Goal: Find specific page/section: Find specific page/section

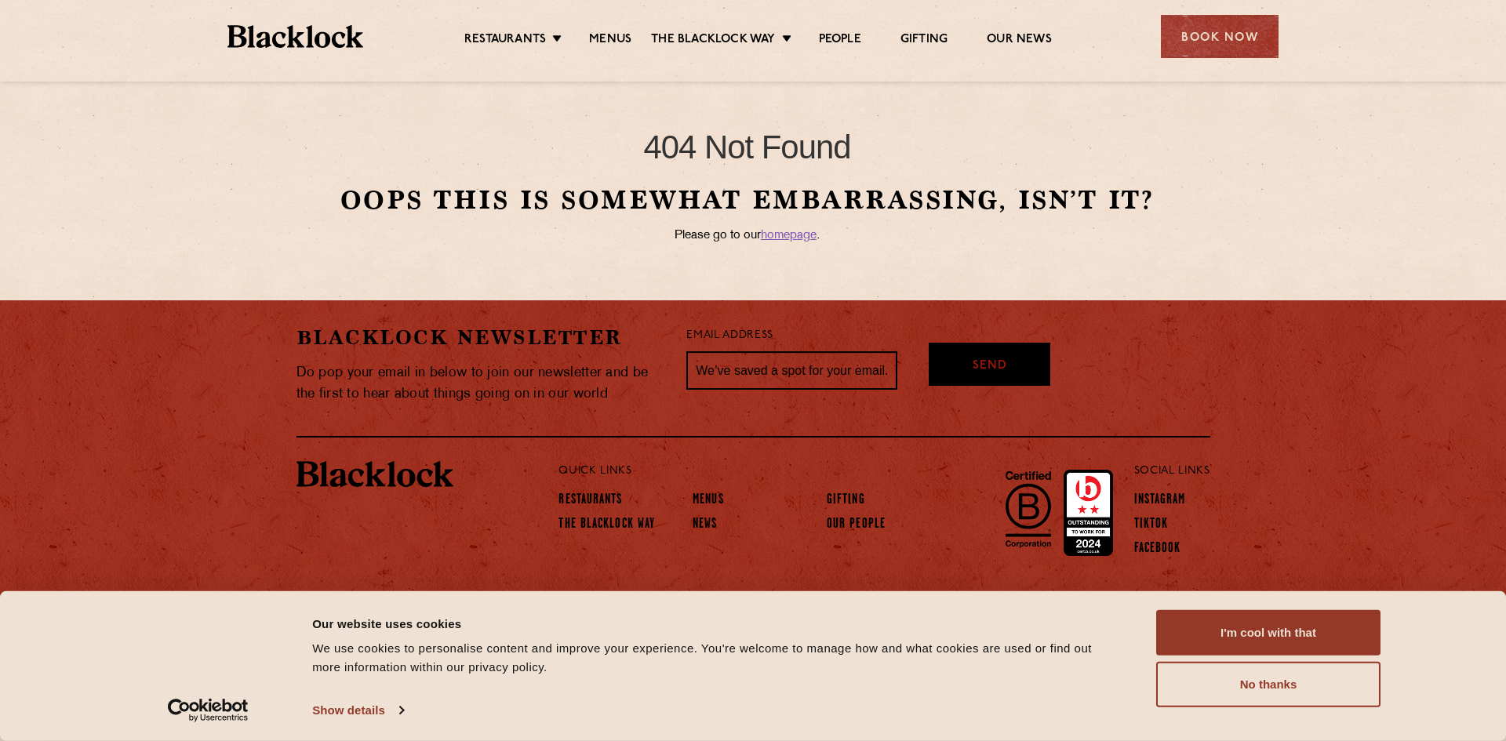
click at [281, 37] on img at bounding box center [295, 36] width 136 height 23
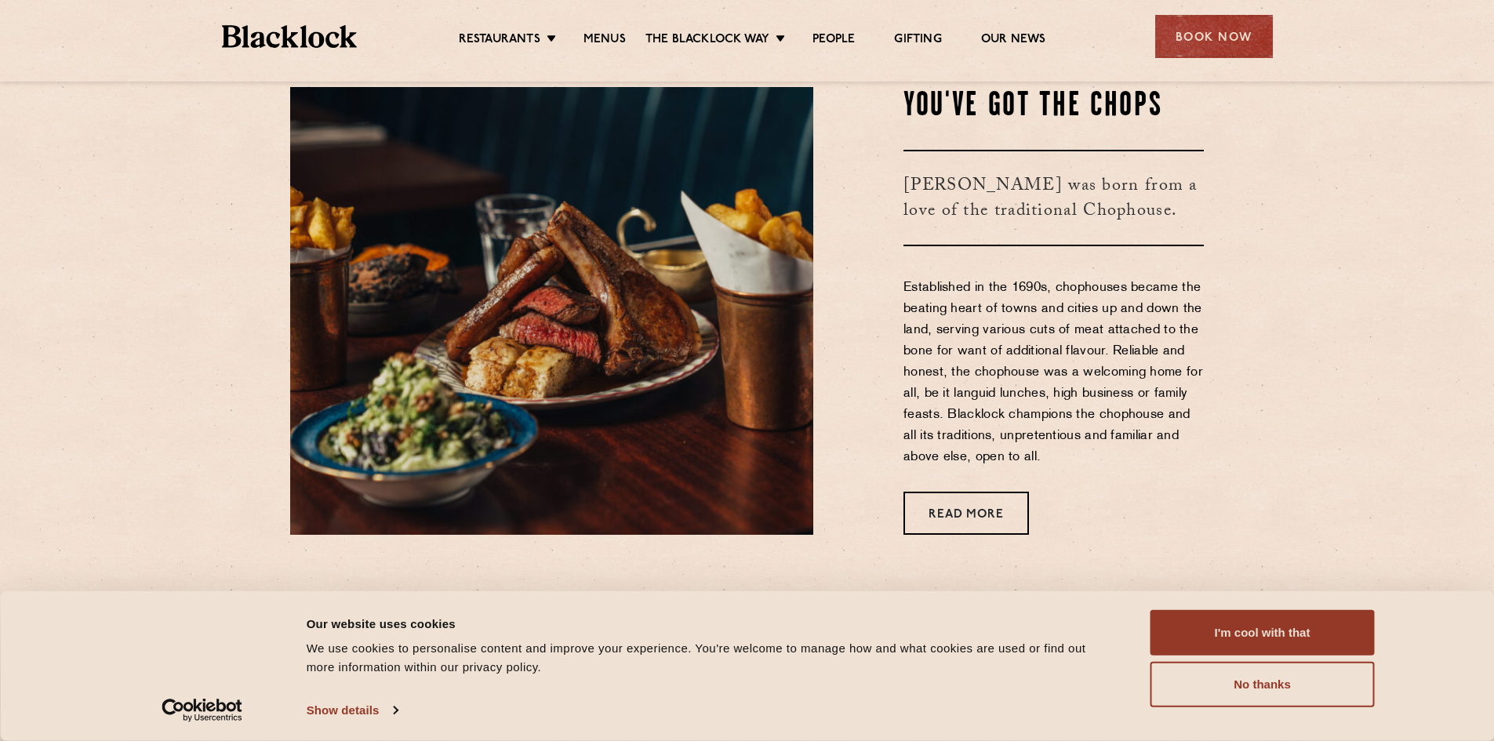
scroll to position [706, 0]
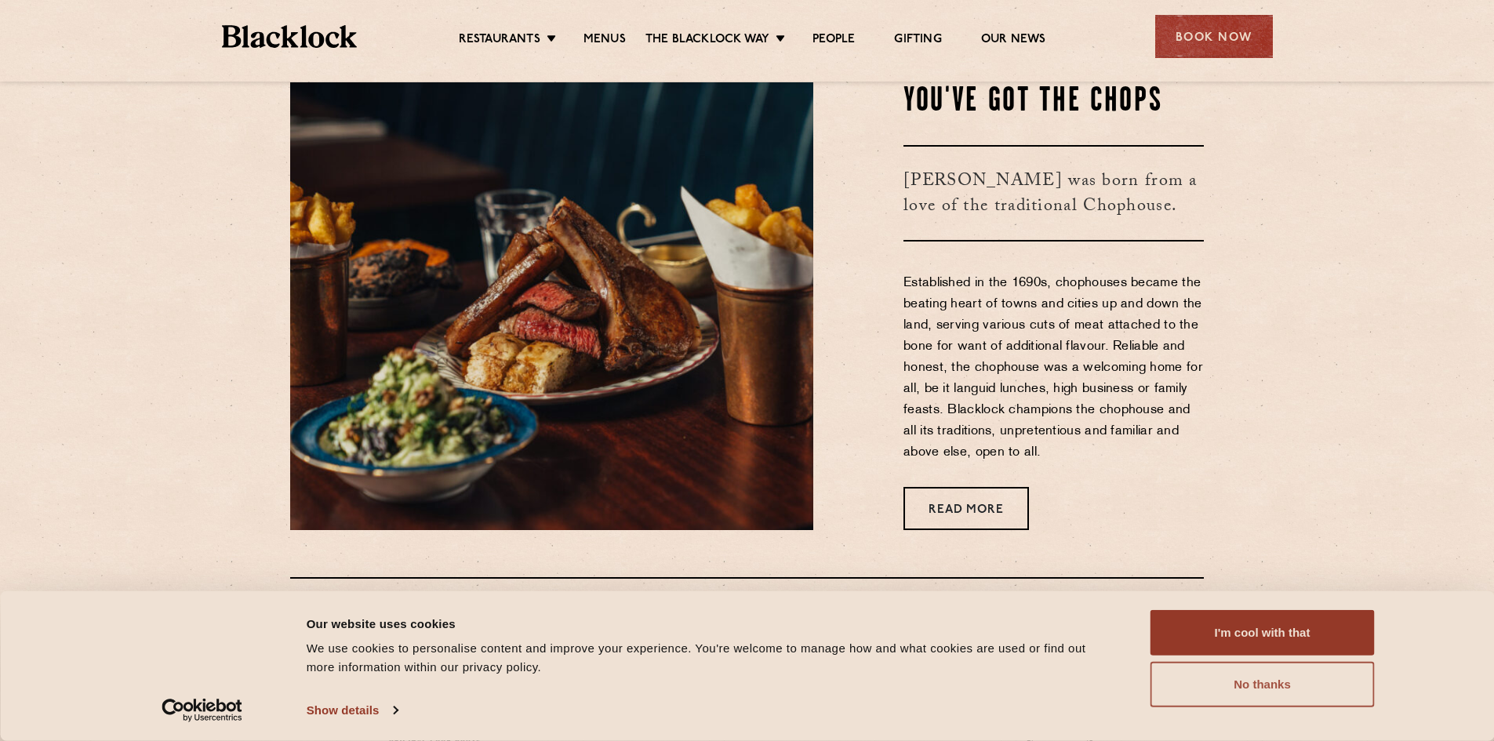
click at [1230, 684] on button "No thanks" at bounding box center [1262, 684] width 224 height 45
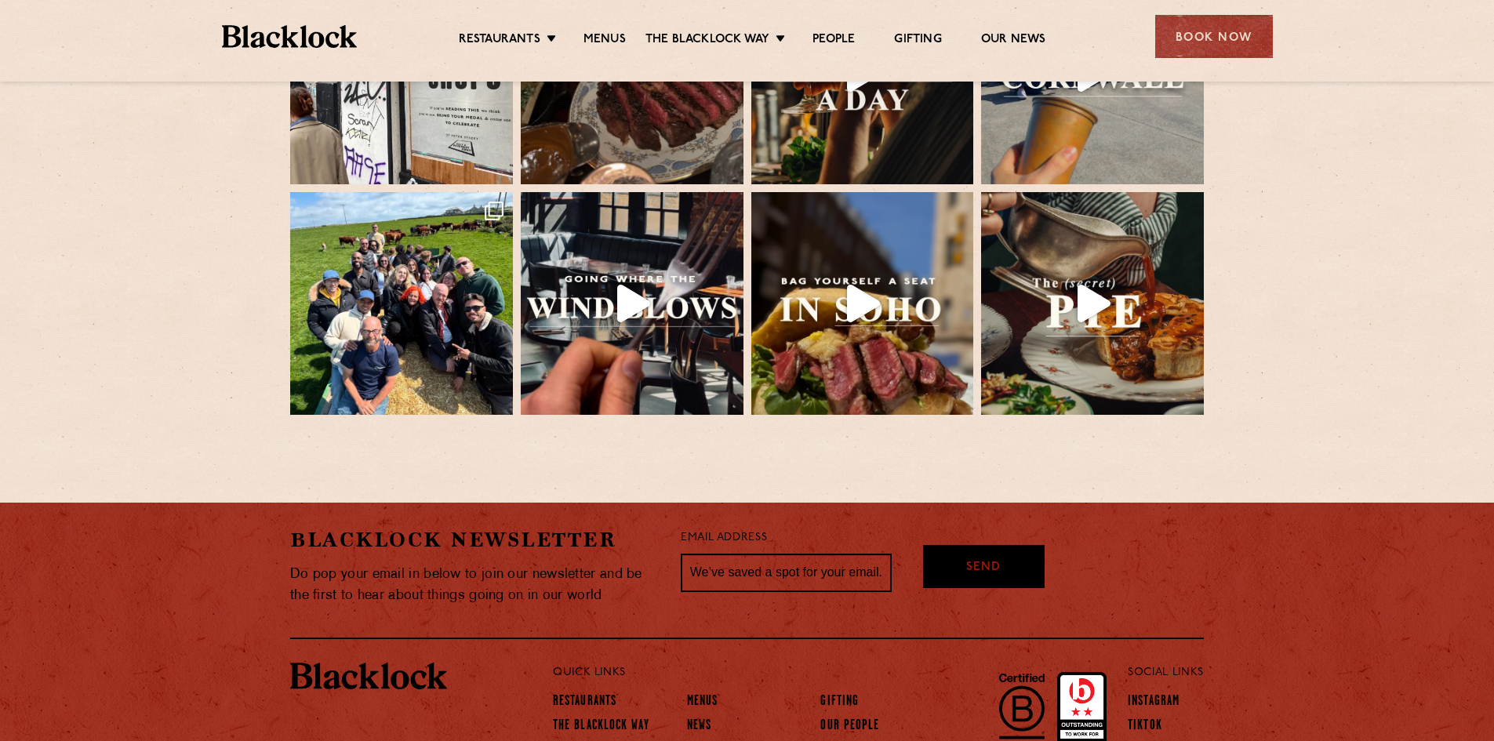
scroll to position [3417, 0]
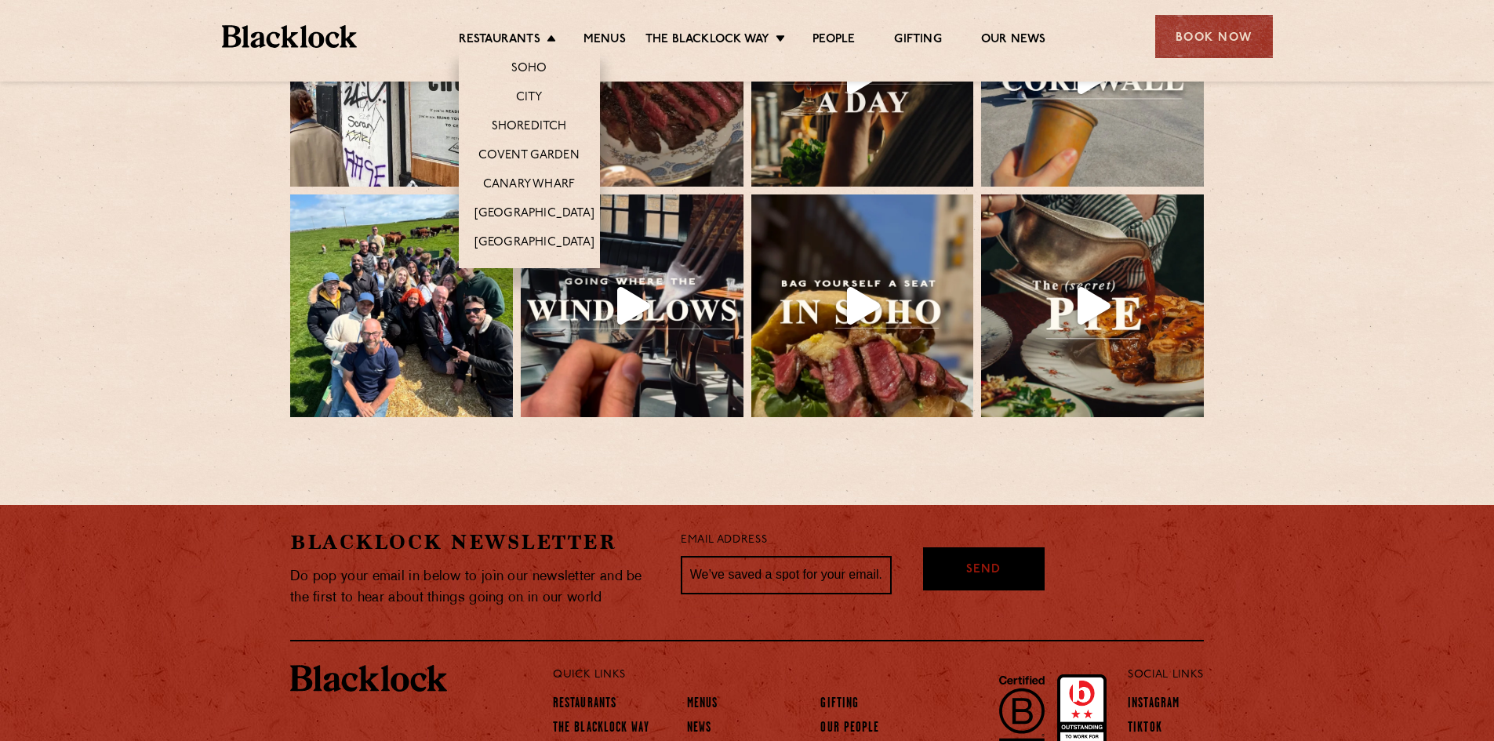
click at [540, 88] on li "City" at bounding box center [529, 96] width 141 height 29
click at [537, 93] on link "City" at bounding box center [529, 98] width 27 height 17
